Goal: Task Accomplishment & Management: Manage account settings

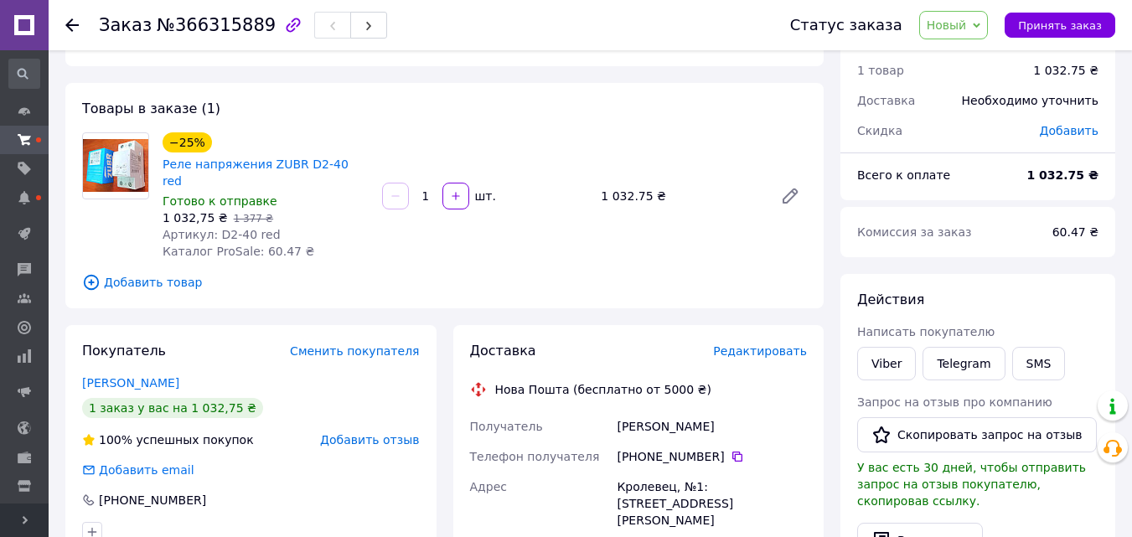
scroll to position [84, 0]
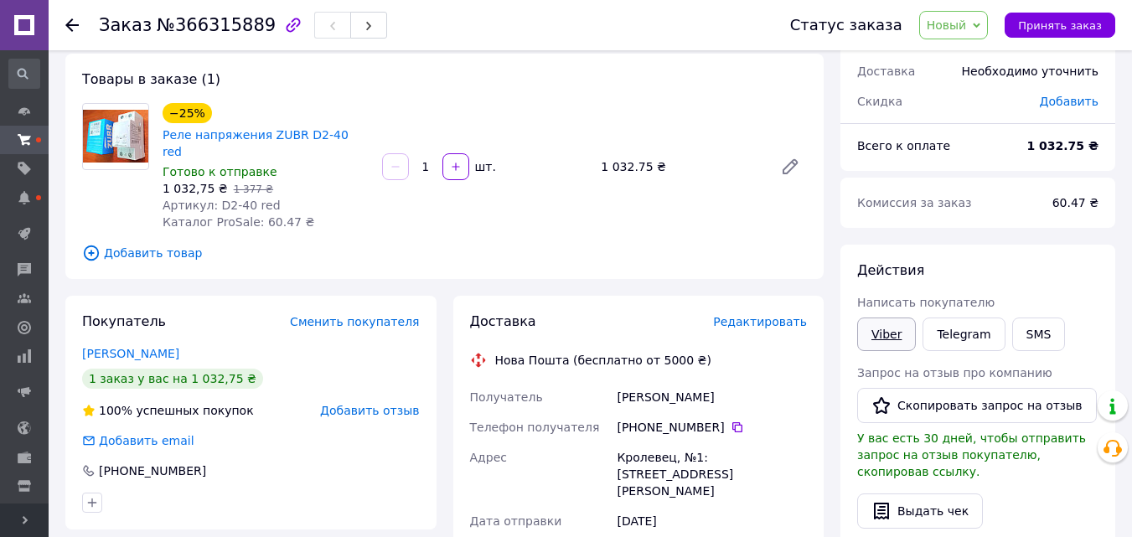
click at [885, 336] on link "Viber" at bounding box center [886, 335] width 59 height 34
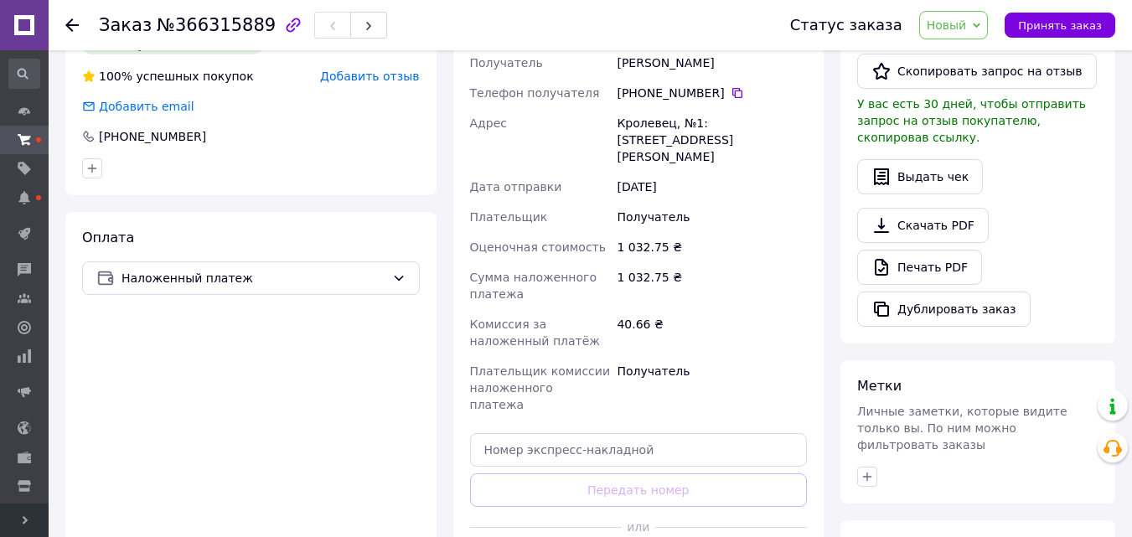
scroll to position [419, 0]
paste input "20451269142401"
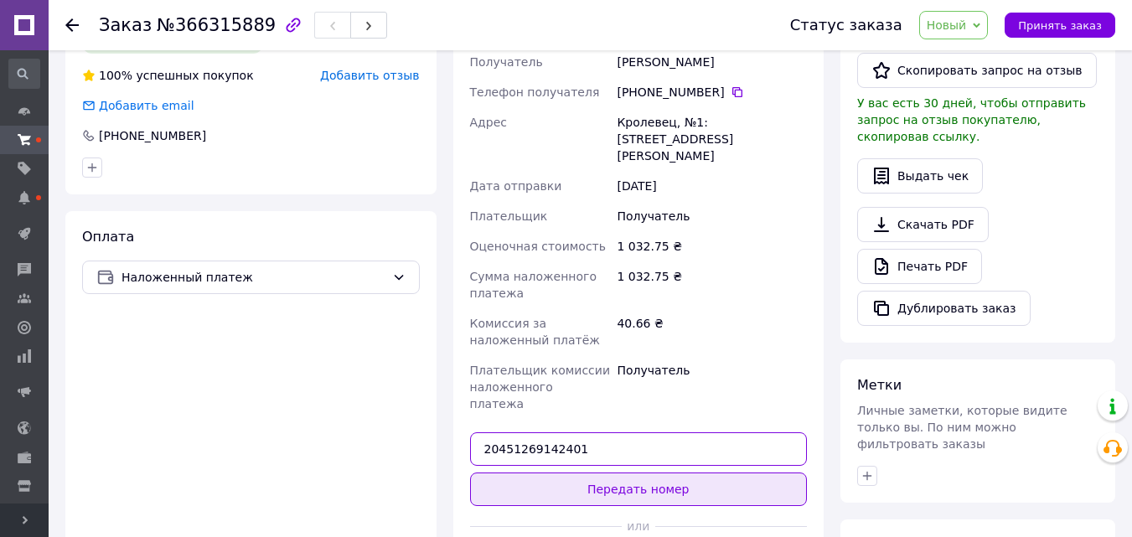
type input "20451269142401"
click at [634, 473] on button "Передать номер" at bounding box center [639, 490] width 338 height 34
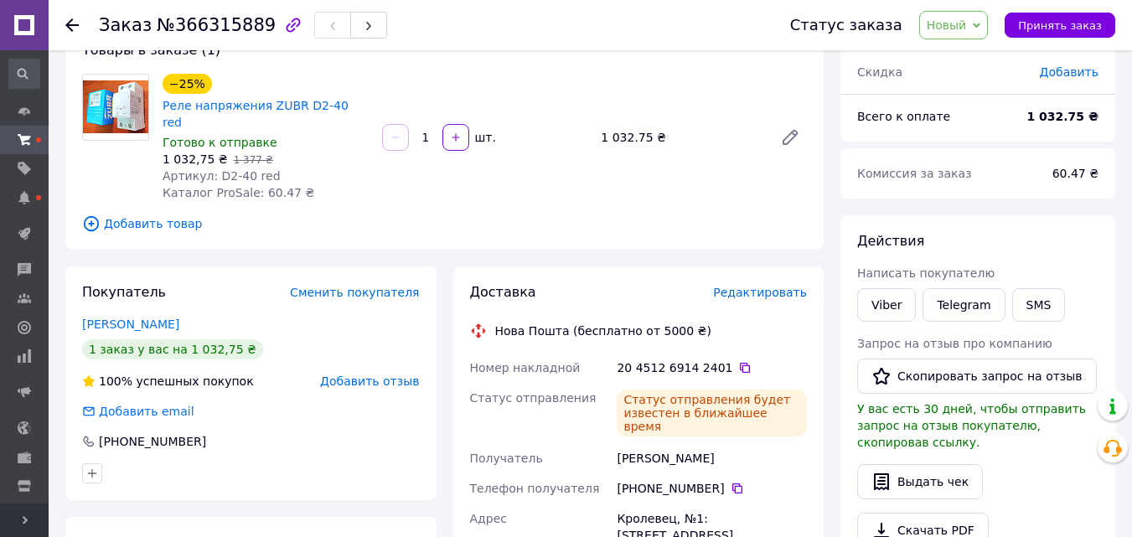
scroll to position [84, 0]
